Goal: Navigation & Orientation: Find specific page/section

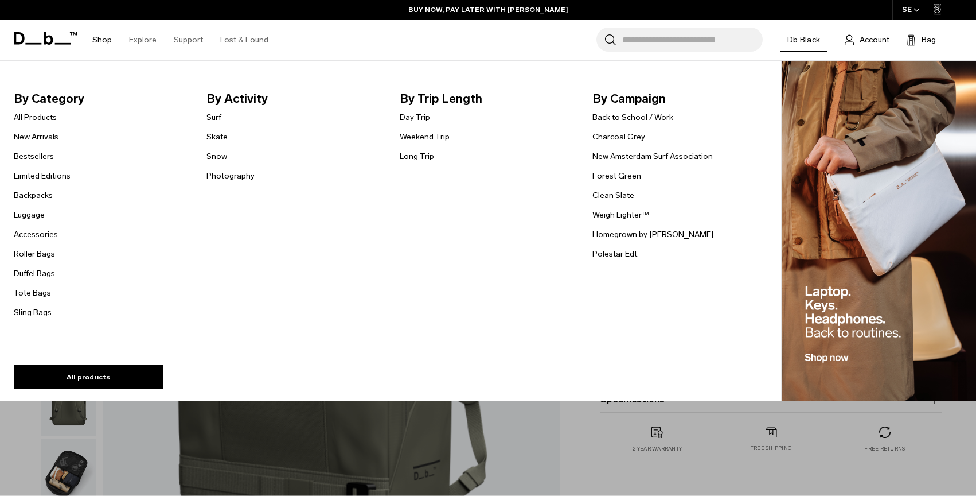
click at [36, 194] on link "Backpacks" at bounding box center [33, 195] width 39 height 12
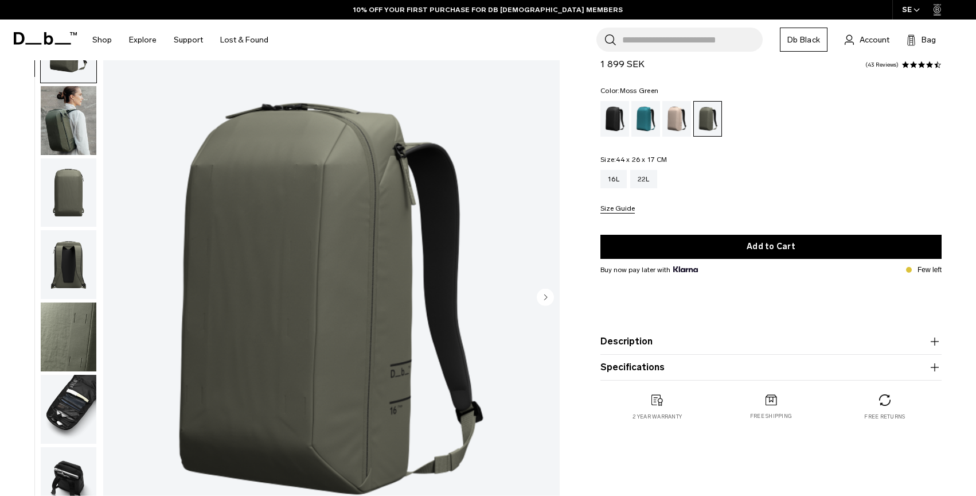
scroll to position [68, 0]
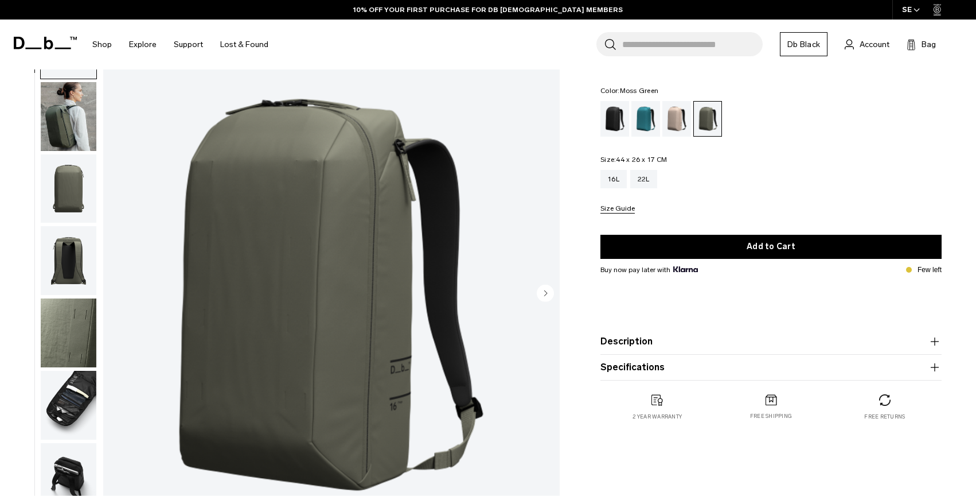
click at [76, 121] on img "button" at bounding box center [69, 116] width 56 height 69
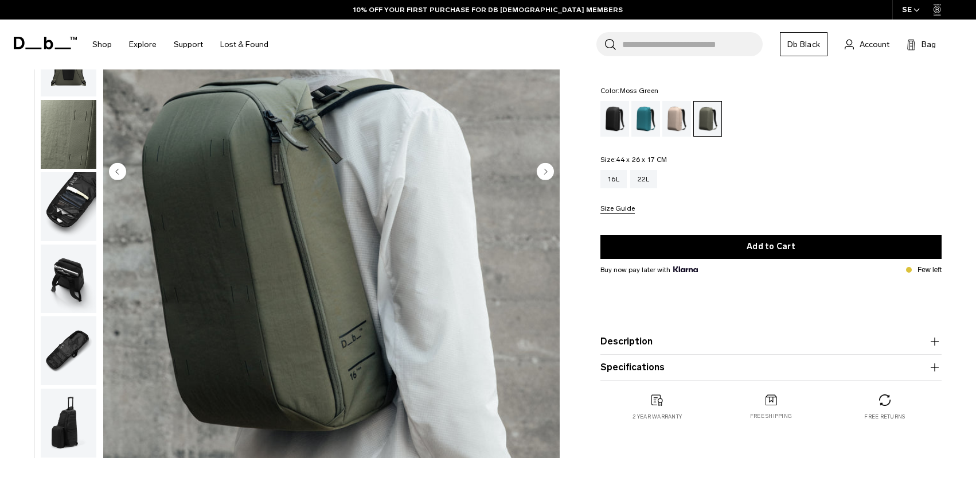
scroll to position [0, 0]
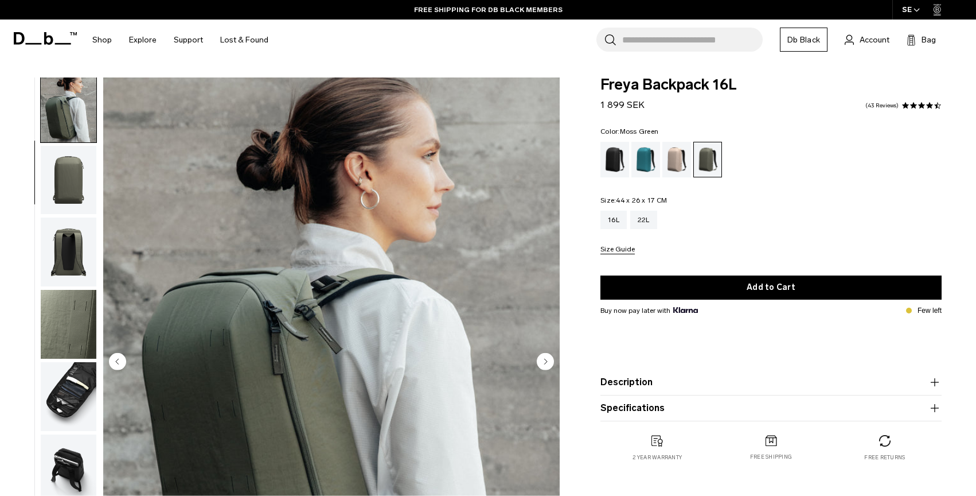
click at [85, 102] on img "button" at bounding box center [69, 107] width 56 height 69
